Goal: Use online tool/utility: Utilize a website feature to perform a specific function

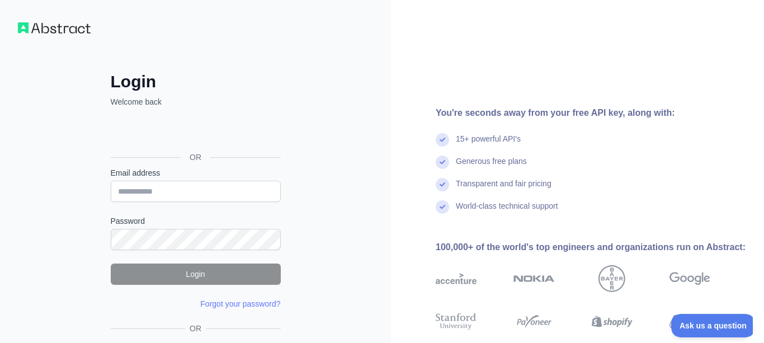
click at [228, 136] on div "Sign in with Google. Opens in new tab" at bounding box center [195, 132] width 168 height 25
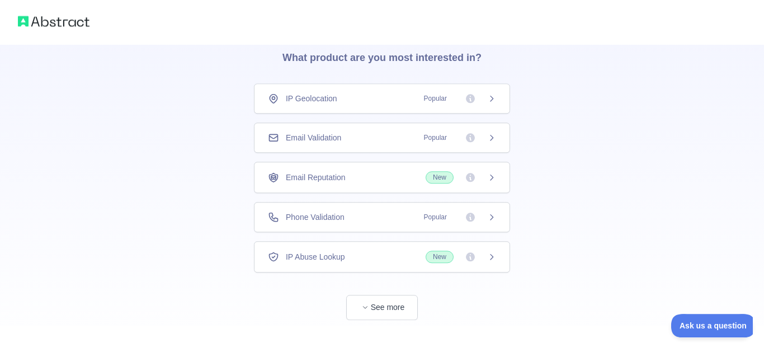
scroll to position [68, 0]
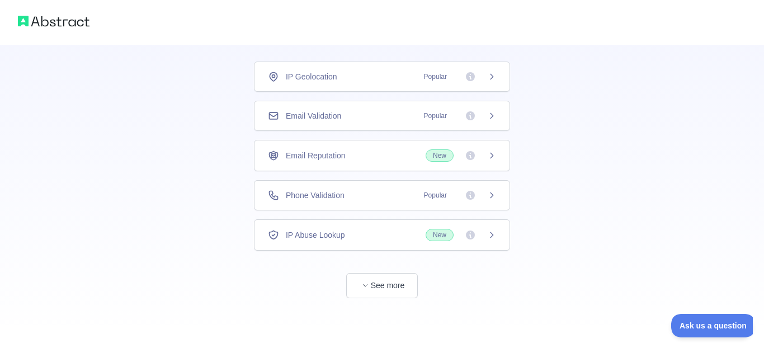
click at [347, 239] on div "IP Abuse Lookup New" at bounding box center [382, 235] width 228 height 12
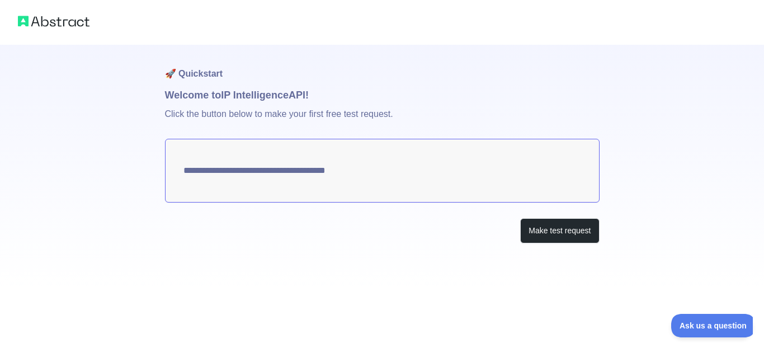
type textarea "**********"
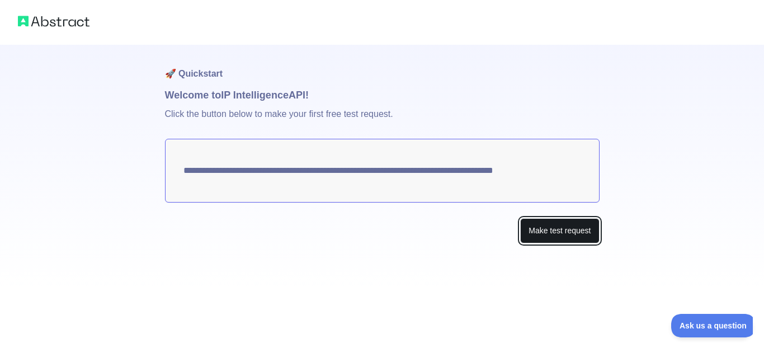
click at [534, 231] on button "Make test request" at bounding box center [559, 230] width 79 height 25
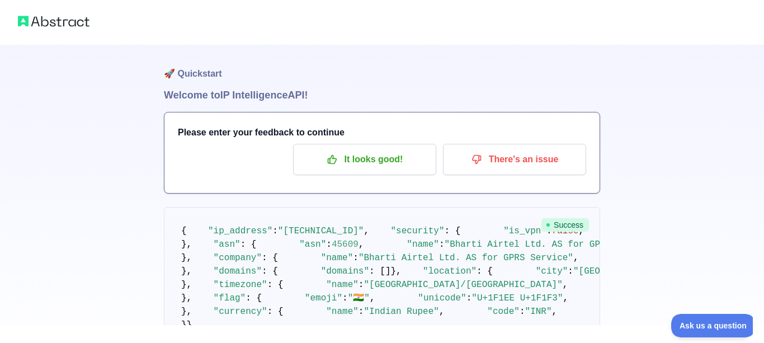
click at [562, 223] on span "Success" at bounding box center [565, 224] width 48 height 13
click at [426, 226] on pre "{ "ip_address" : "[TECHNICAL_ID]" , "security" : { "is_vpn" : false , "is_proxy…" at bounding box center [382, 278] width 436 height 142
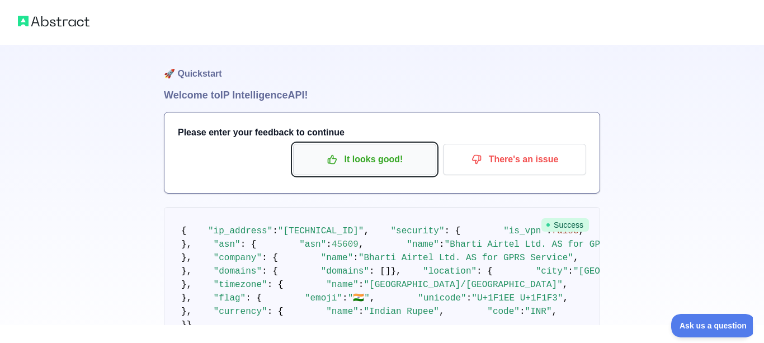
click at [372, 164] on p "It looks good!" at bounding box center [364, 159] width 126 height 19
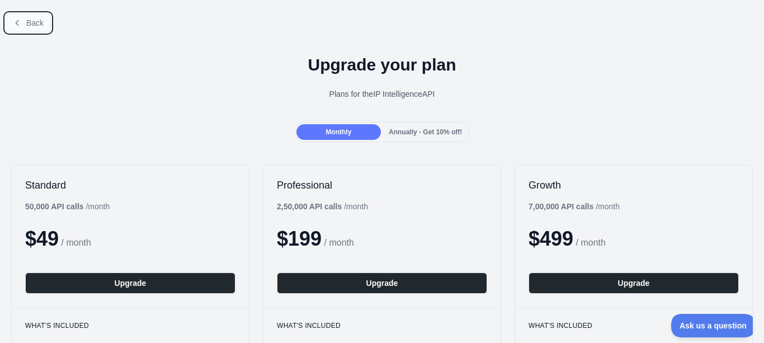
click at [15, 22] on icon at bounding box center [17, 22] width 9 height 9
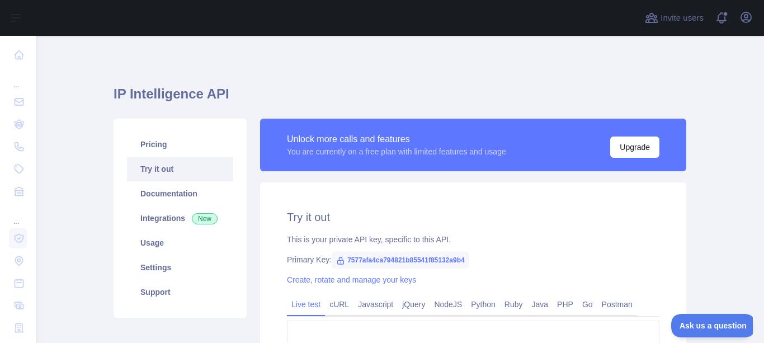
type textarea "**********"
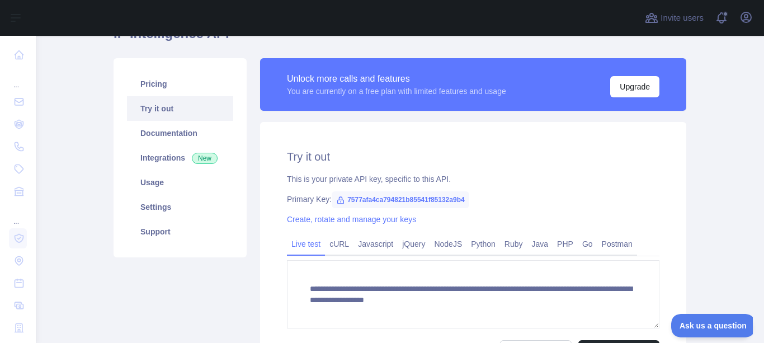
scroll to position [121, 0]
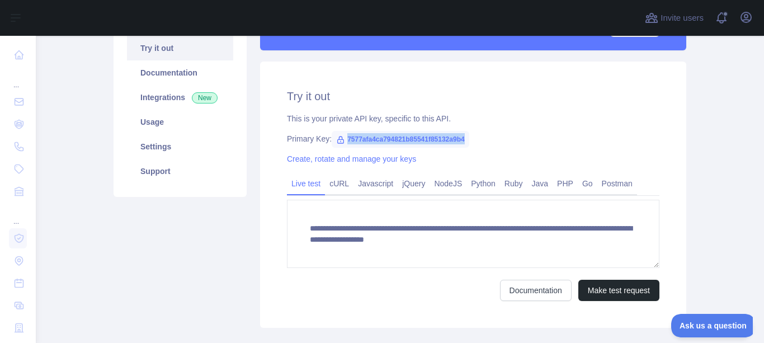
drag, startPoint x: 348, startPoint y: 139, endPoint x: 465, endPoint y: 140, distance: 116.9
click at [465, 140] on span "7577afa4ca794821b85541f85132a9b4" at bounding box center [401, 139] width 138 height 17
copy span "7577afa4ca794821b85541f85132a9b4"
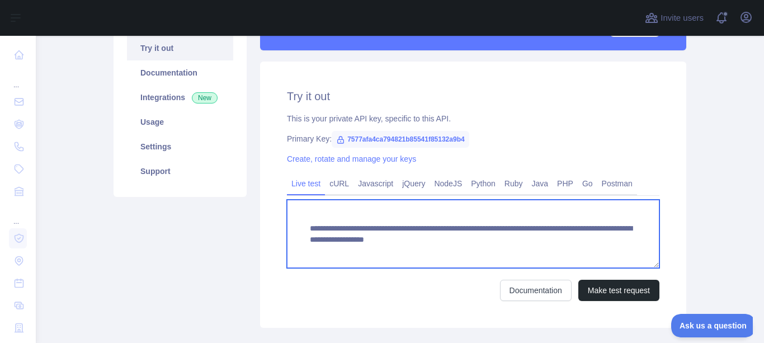
scroll to position [11, 0]
drag, startPoint x: 312, startPoint y: 225, endPoint x: 470, endPoint y: 279, distance: 167.1
click at [470, 268] on textarea "**********" at bounding box center [473, 234] width 372 height 68
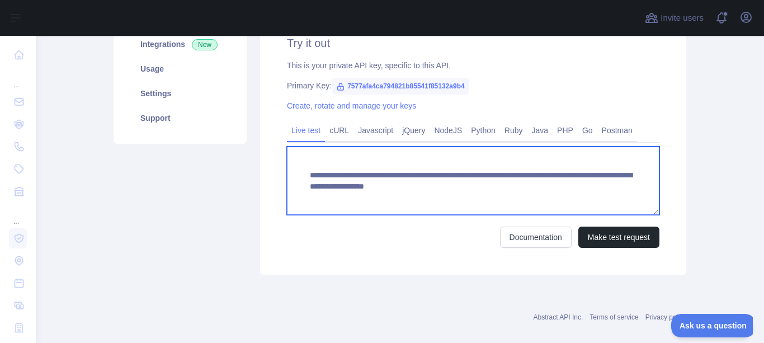
scroll to position [187, 0]
